Goal: Task Accomplishment & Management: Use online tool/utility

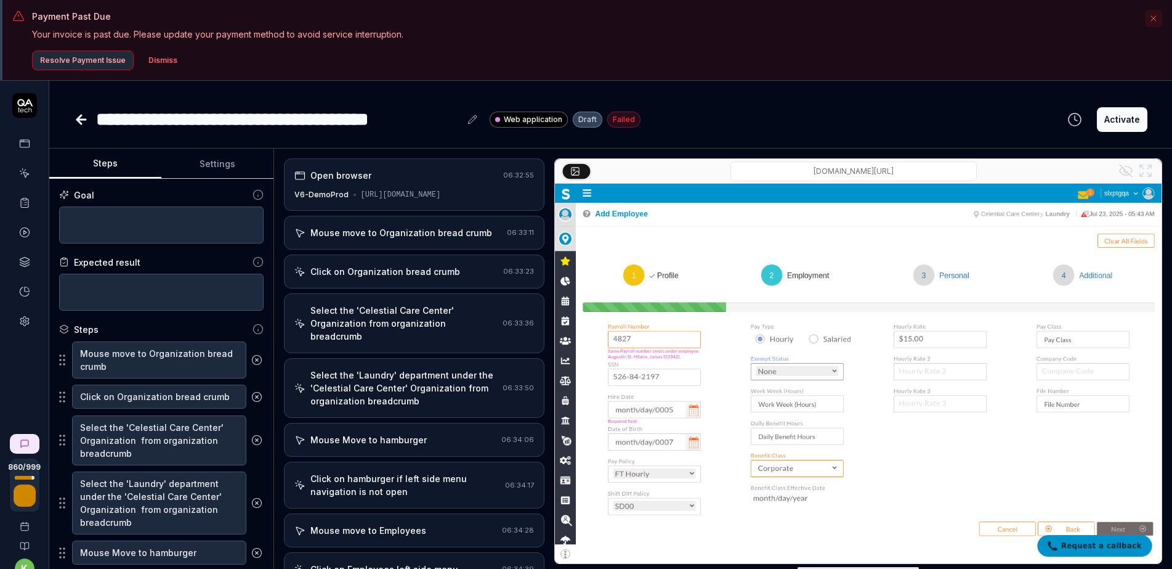
scroll to position [232, 0]
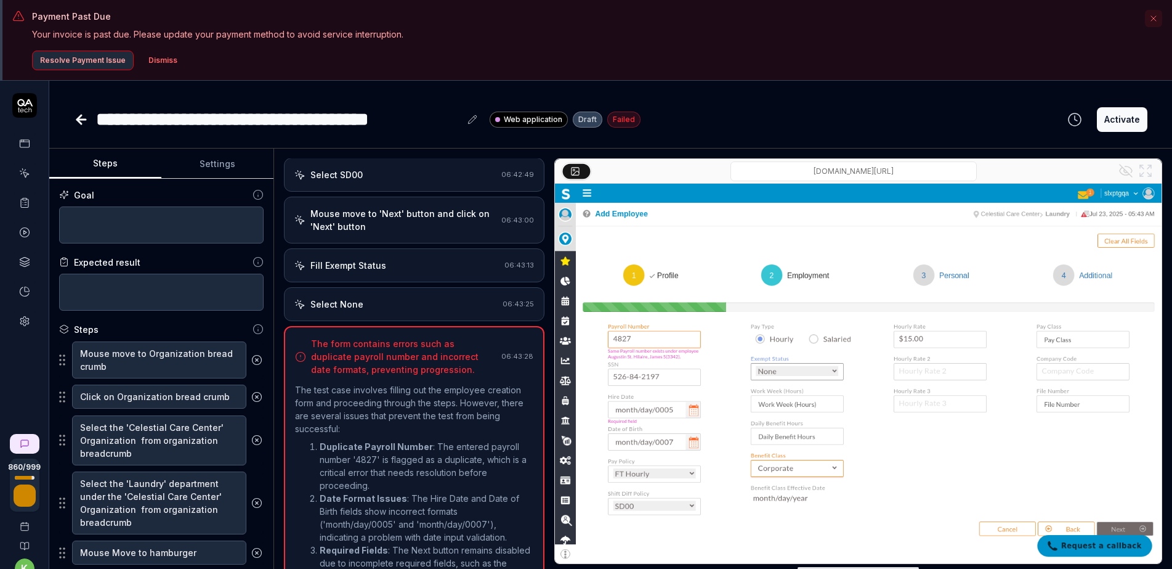
type textarea "*"
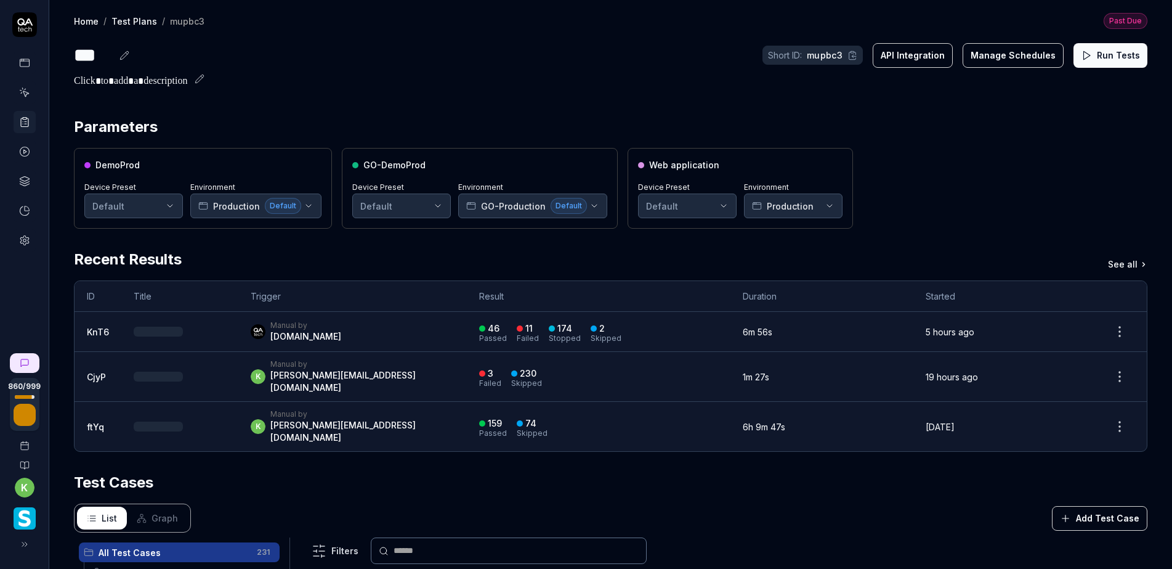
click at [527, 259] on div "Recent Results See all" at bounding box center [611, 259] width 1074 height 22
click at [1091, 53] on button "Run Tests" at bounding box center [1111, 55] width 74 height 25
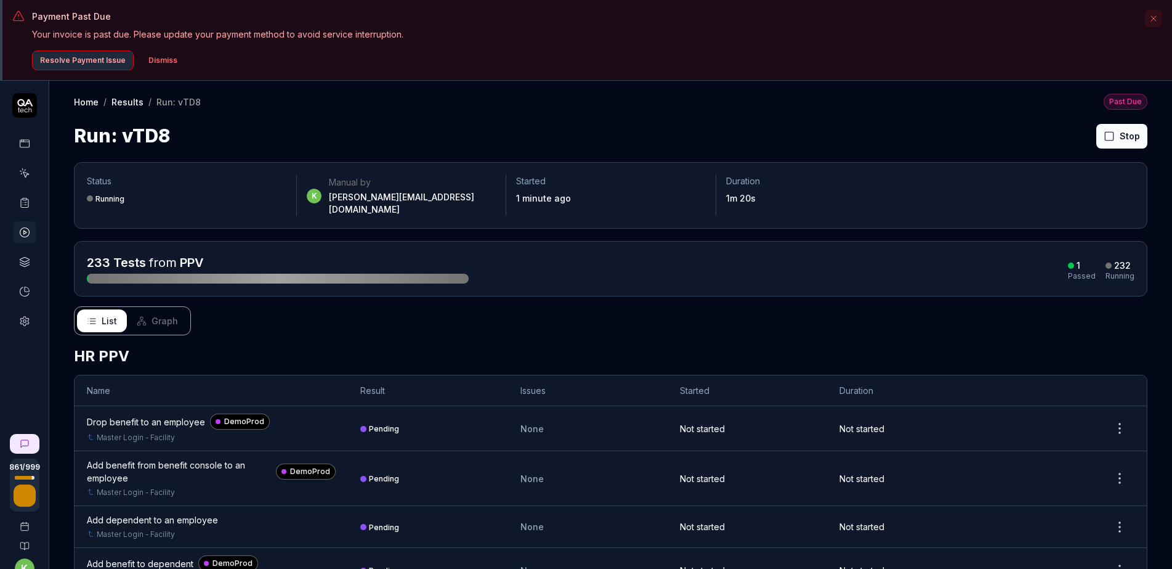
click at [535, 129] on div "Run: vTD8 Stop" at bounding box center [611, 136] width 1074 height 28
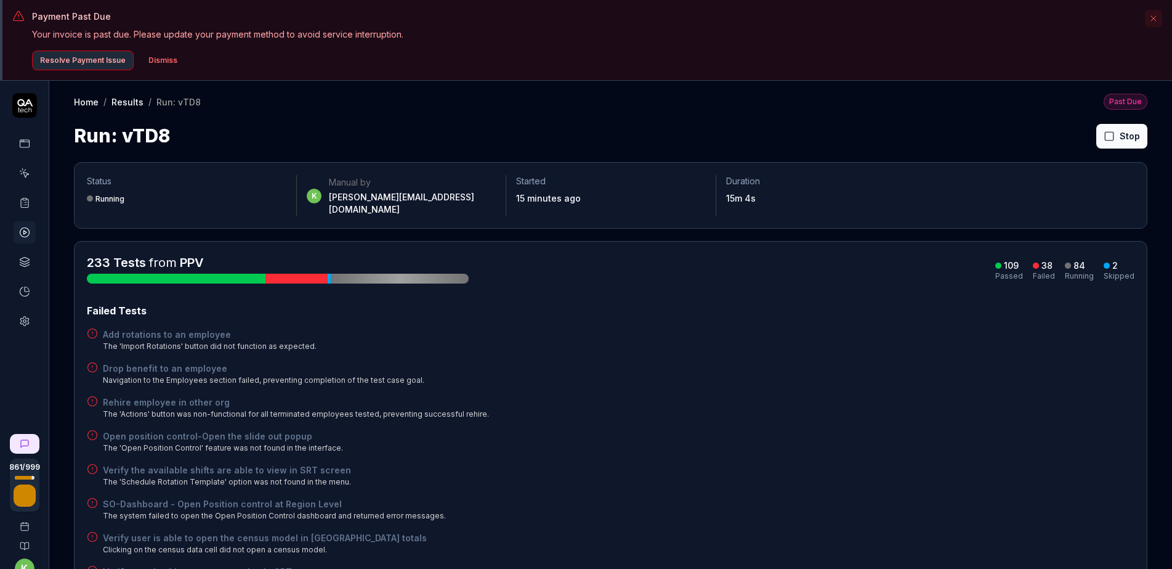
drag, startPoint x: 571, startPoint y: 336, endPoint x: 564, endPoint y: 343, distance: 10.5
click at [572, 336] on div "Add rotations to an employee The 'Import Rotations' button did not function as …" at bounding box center [611, 340] width 1048 height 24
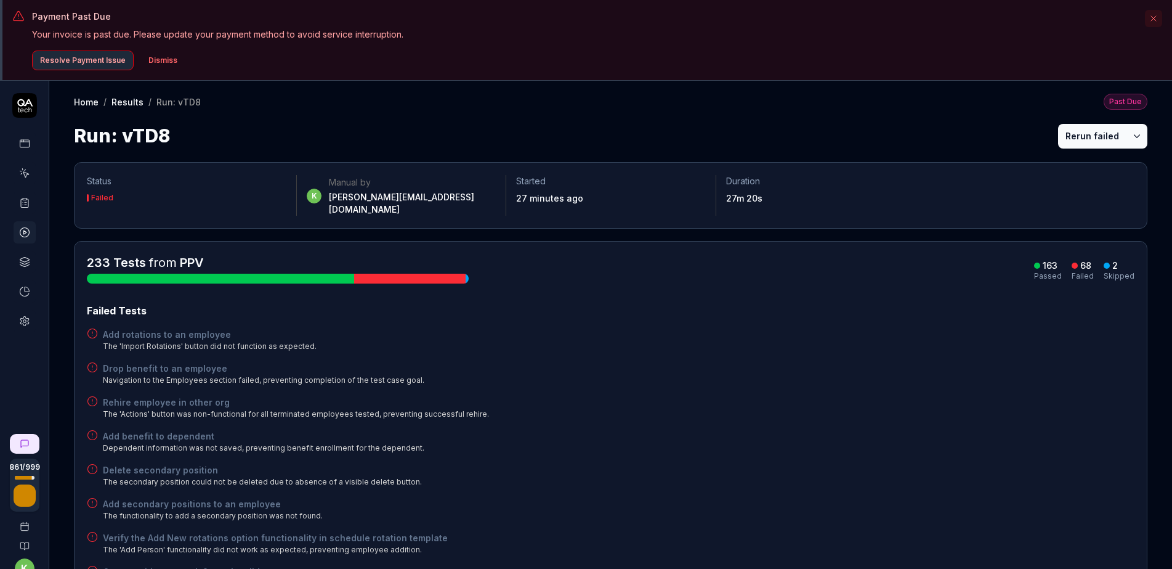
click at [1065, 137] on button "Rerun failed" at bounding box center [1092, 136] width 68 height 25
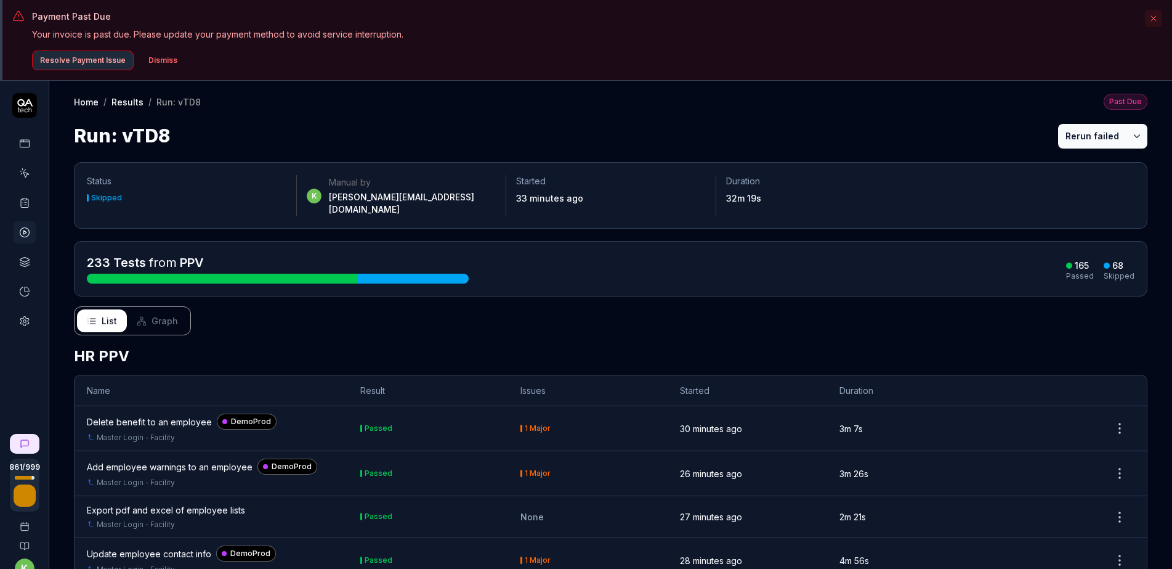
click at [609, 130] on div "Run: vTD8 Rerun failed" at bounding box center [611, 136] width 1074 height 28
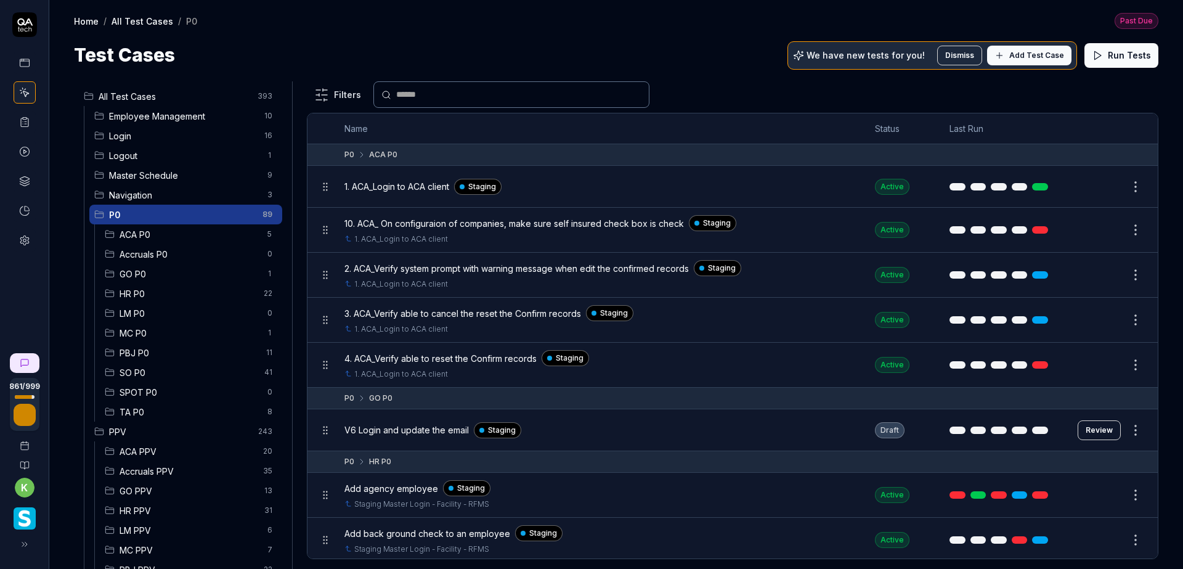
click at [692, 67] on div "Test Cases We have new tests for you! Dismiss Add Test Case Run Tests" at bounding box center [616, 55] width 1084 height 28
click at [734, 74] on div "All Test Cases 393 Employee Management 10 Login 16 Logout 1 Master Schedule 9 N…" at bounding box center [615, 319] width 1133 height 500
click at [535, 52] on div "Test Cases We have new tests for you! Dismiss Add Test Case Run Tests" at bounding box center [616, 55] width 1084 height 28
click at [716, 60] on div "Test Cases We have new tests for you! Dismiss Add Test Case Run Tests" at bounding box center [616, 55] width 1084 height 28
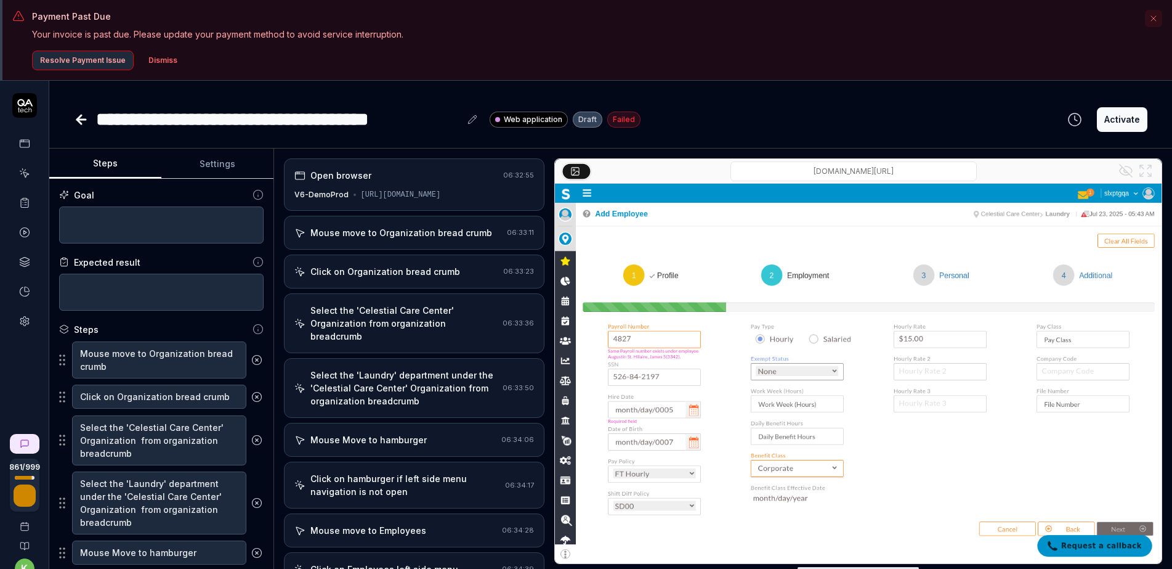
scroll to position [232, 0]
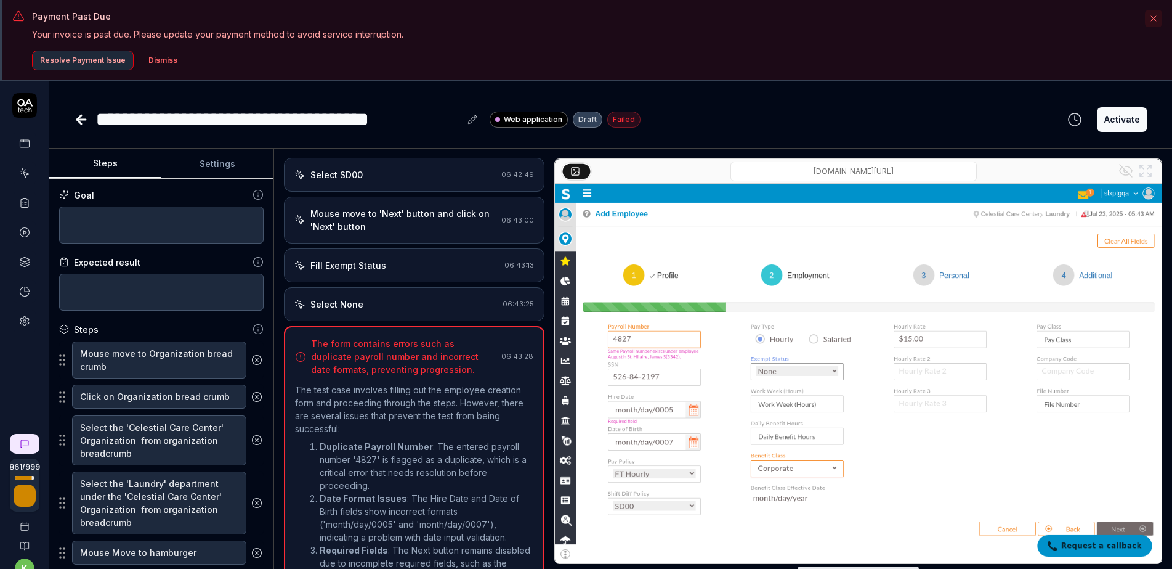
click at [25, 147] on icon at bounding box center [24, 143] width 11 height 11
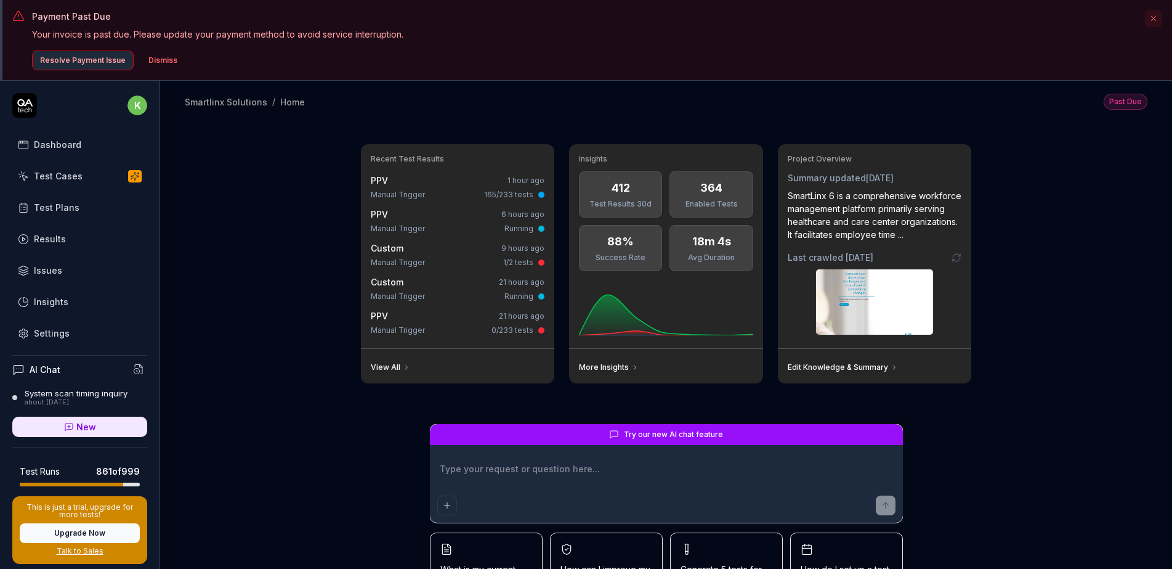
click at [155, 57] on button "Dismiss" at bounding box center [163, 61] width 44 height 20
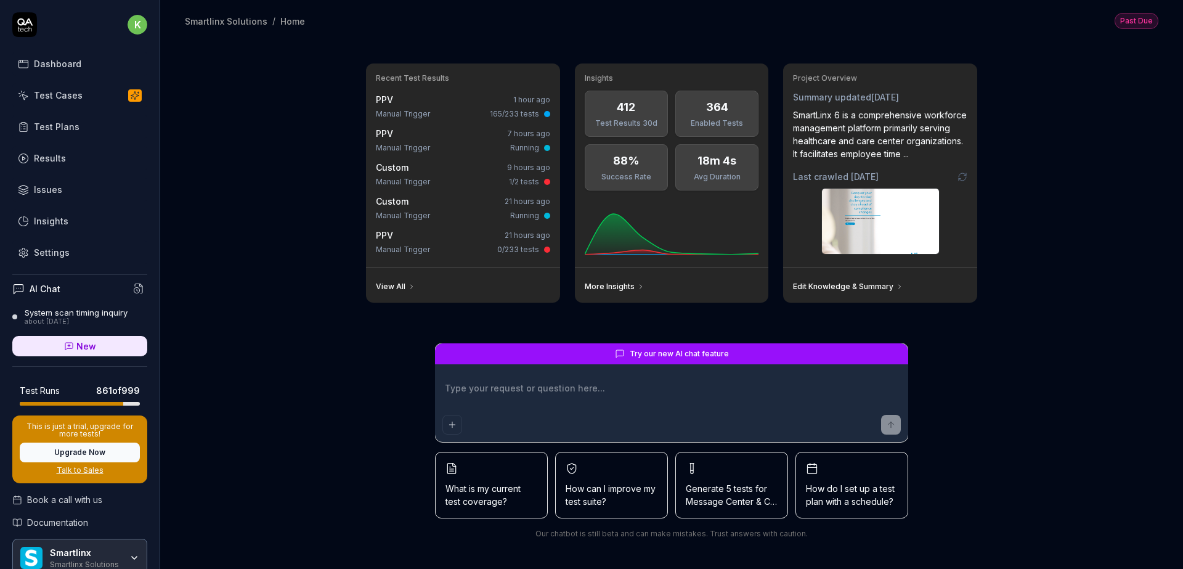
click at [238, 301] on div "Recent Test Results PPV 1 hour ago Manual Trigger 165/233 tests PPV 7 hours ago…" at bounding box center [671, 304] width 1022 height 527
type textarea "*"
